Goal: Information Seeking & Learning: Stay updated

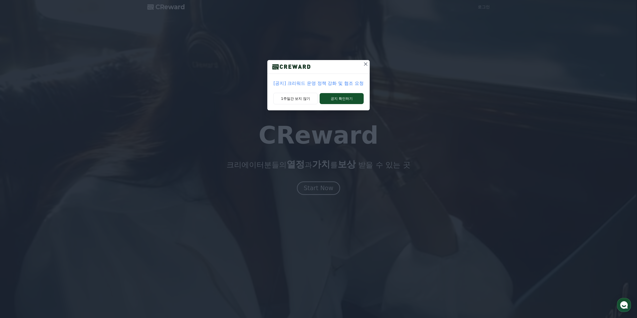
drag, startPoint x: 351, startPoint y: 99, endPoint x: 351, endPoint y: 82, distance: 16.5
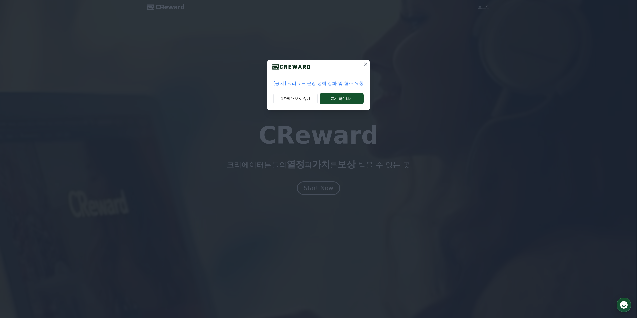
click at [351, 82] on div "[공지] 크리워드 운영 정책 강화 및 협조 요청 1주일간 보지 않기 공지 확인하기" at bounding box center [318, 85] width 102 height 50
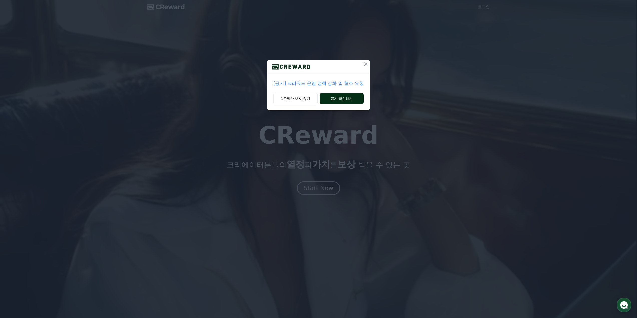
click at [347, 96] on button "공지 확인하기" at bounding box center [342, 98] width 44 height 11
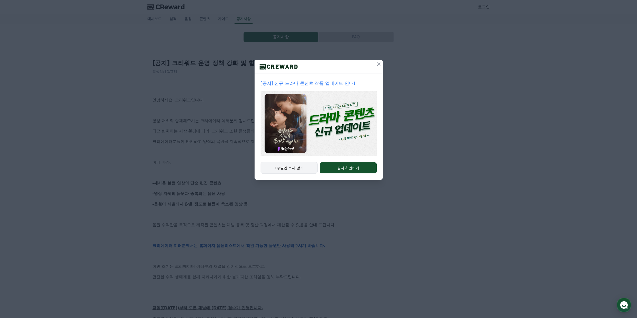
click at [296, 166] on button "1주일간 보지 않기" at bounding box center [289, 168] width 57 height 12
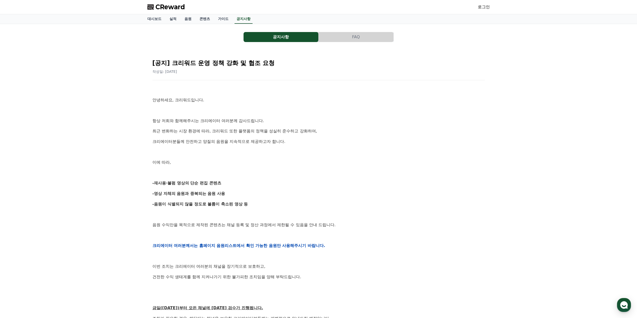
click at [280, 112] on p at bounding box center [318, 110] width 332 height 7
click at [311, 104] on div "안녕하세요, 크리워드입니다. 항상 저희와 함께해주시는 크리에이터 여러분께 감사드립니다. 최근 변화하는 시장 환경에 따라, 크리워드 또한 플랫폼…" at bounding box center [318, 245] width 332 height 319
drag, startPoint x: 300, startPoint y: 104, endPoint x: 293, endPoint y: 103, distance: 7.3
click at [293, 103] on p "안녕하세요, 크리워드입니다." at bounding box center [318, 100] width 332 height 7
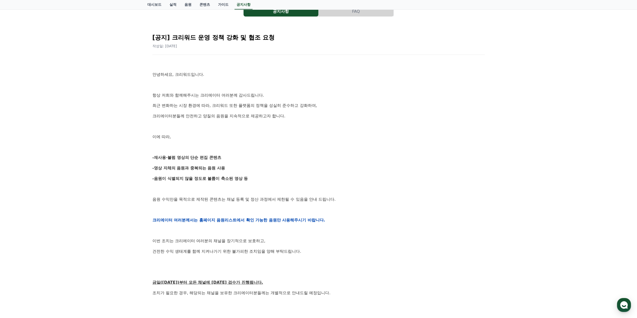
scroll to position [75, 0]
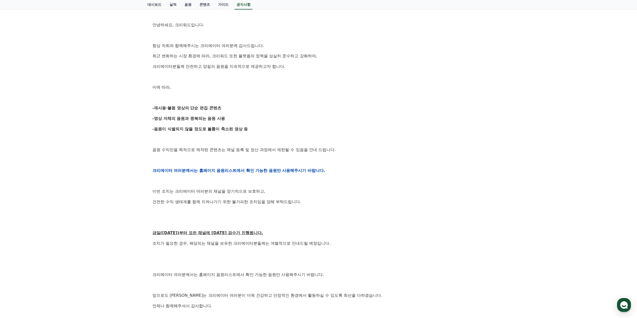
click at [319, 122] on div "안녕하세요, 크리워드입니다. 항상 저희와 함께해주시는 크리에이터 여러분께 감사드립니다. 최근 변화하는 시장 환경에 따라, 크리워드 또한 플랫폼…" at bounding box center [318, 170] width 332 height 319
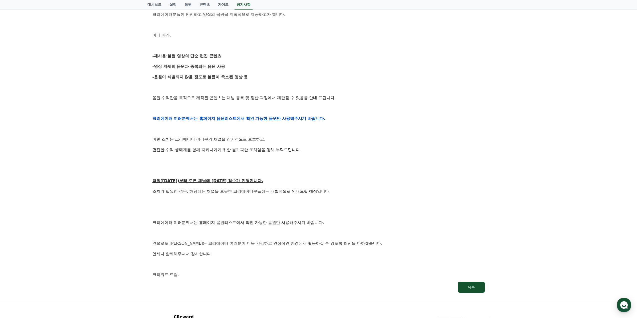
scroll to position [150, 0]
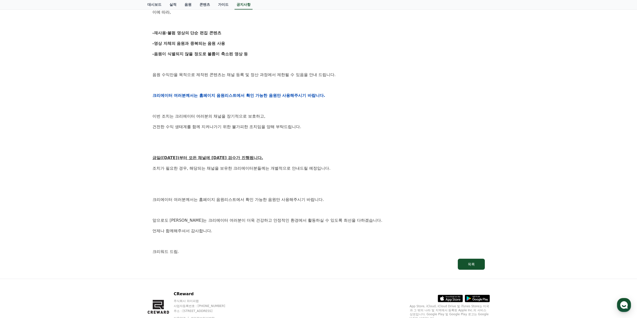
click at [319, 122] on div "안녕하세요, 크리워드입니다. 항상 저희와 함께해주시는 크리에이터 여러분께 감사드립니다. 최근 변화하는 시장 환경에 따라, 크리워드 또한 플랫폼…" at bounding box center [318, 95] width 332 height 319
click at [307, 126] on p "건전한 수익 생태계를 함께 지켜나가기 위한 불가피한 조치임을 양해 부탁드립니다." at bounding box center [318, 127] width 332 height 7
click at [304, 137] on p at bounding box center [318, 137] width 332 height 7
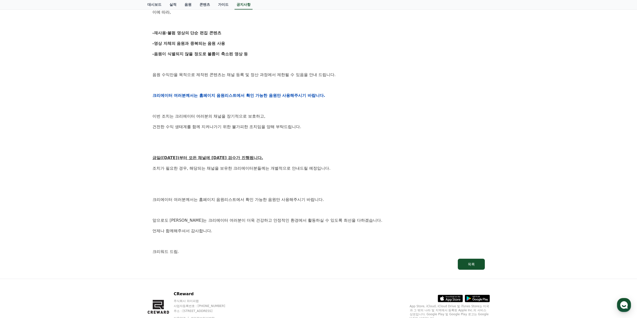
click at [304, 137] on p at bounding box center [318, 137] width 332 height 7
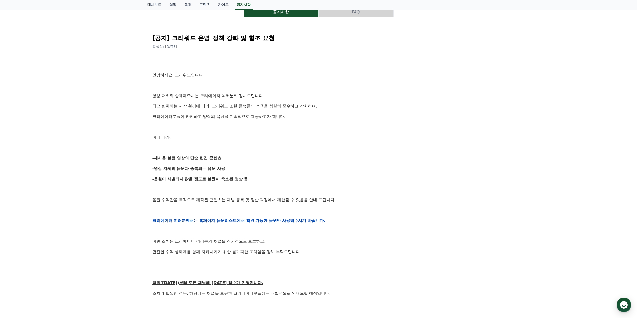
click at [303, 130] on p at bounding box center [318, 127] width 332 height 7
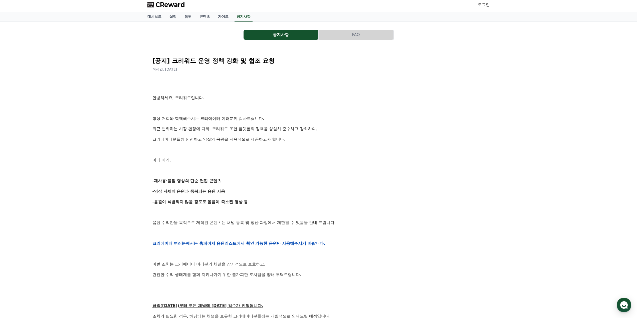
scroll to position [0, 0]
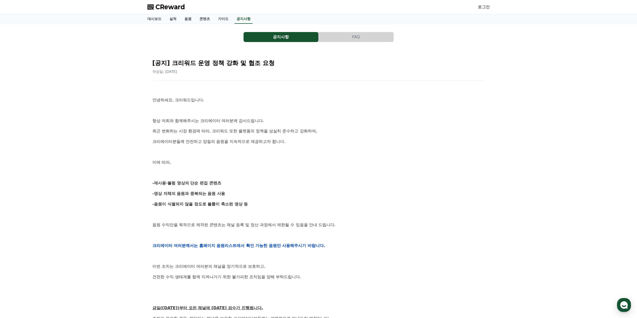
click at [307, 118] on p "항상 저희와 함께해주시는 크리에이터 여러분께 감사드립니다." at bounding box center [318, 121] width 332 height 7
click at [190, 20] on link "음원" at bounding box center [187, 19] width 15 height 10
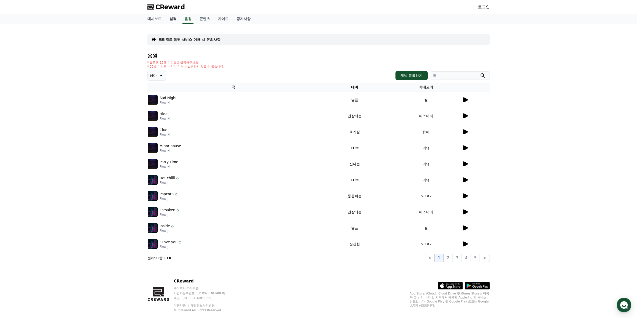
click at [172, 19] on link "실적" at bounding box center [172, 19] width 15 height 10
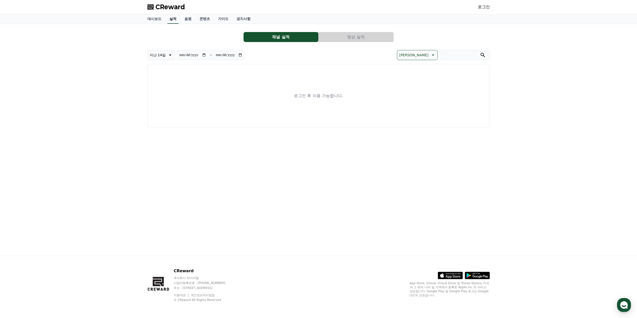
click at [171, 19] on link "실적" at bounding box center [172, 19] width 11 height 10
click at [157, 19] on link "대시보드" at bounding box center [154, 19] width 22 height 10
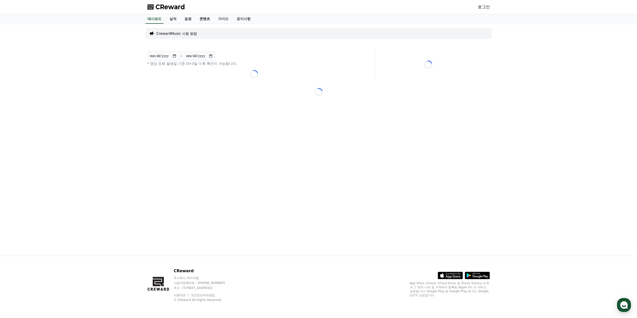
click at [204, 19] on link "콘텐츠" at bounding box center [205, 19] width 19 height 10
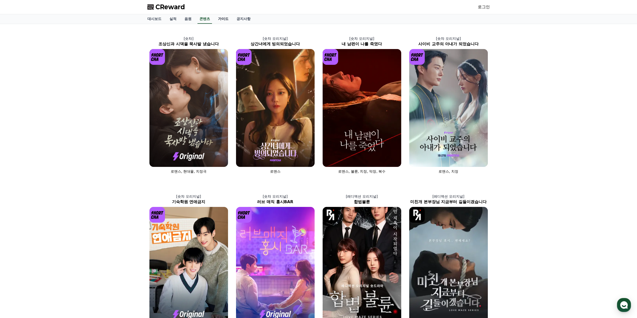
click at [225, 19] on link "가이드" at bounding box center [223, 19] width 19 height 10
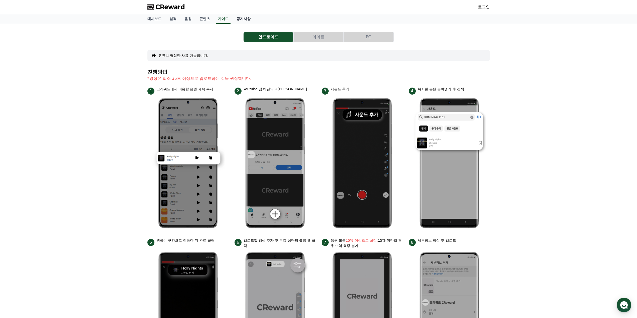
click at [241, 20] on link "공지사항" at bounding box center [244, 19] width 22 height 10
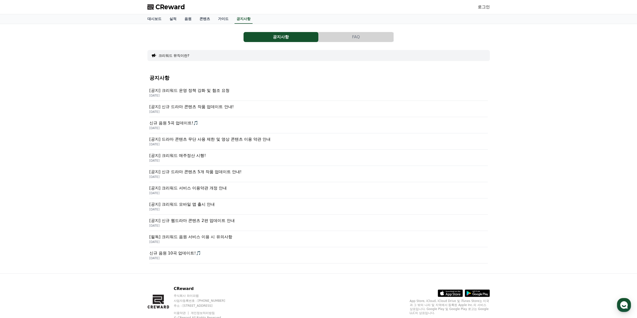
click at [221, 93] on p "[공지] 크리워드 운영 정책 강화 및 협조 요청" at bounding box center [318, 91] width 338 height 6
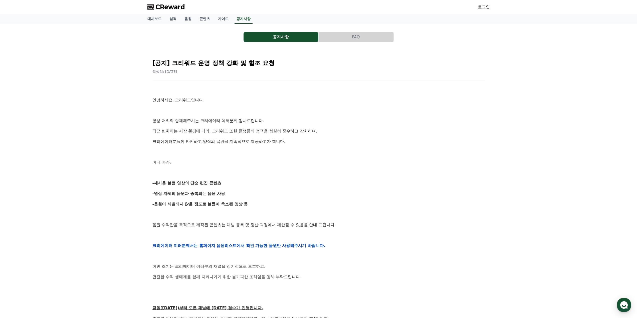
click at [254, 148] on div "안녕하세요, 크리워드입니다. 항상 저희와 함께해주시는 크리에이터 여러분께 감사드립니다. 최근 변화하는 시장 환경에 따라, 크리워드 또한 플랫폼…" at bounding box center [318, 245] width 332 height 319
click at [302, 105] on div "안녕하세요, 크리워드입니다. 항상 저희와 함께해주시는 크리에이터 여러분께 감사드립니다. 최근 변화하는 시장 환경에 따라, 크리워드 또한 플랫폼…" at bounding box center [318, 245] width 332 height 319
click at [292, 106] on div "안녕하세요, 크리워드입니다. 항상 저희와 함께해주시는 크리에이터 여러분께 감사드립니다. 최근 변화하는 시장 환경에 따라, 크리워드 또한 플랫폼…" at bounding box center [318, 245] width 332 height 319
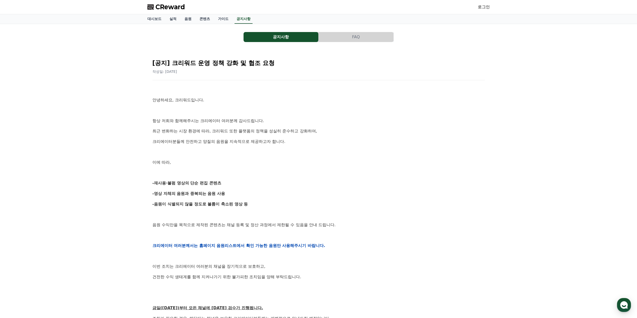
click at [290, 107] on p at bounding box center [318, 110] width 332 height 7
